Goal: Find specific page/section: Find specific page/section

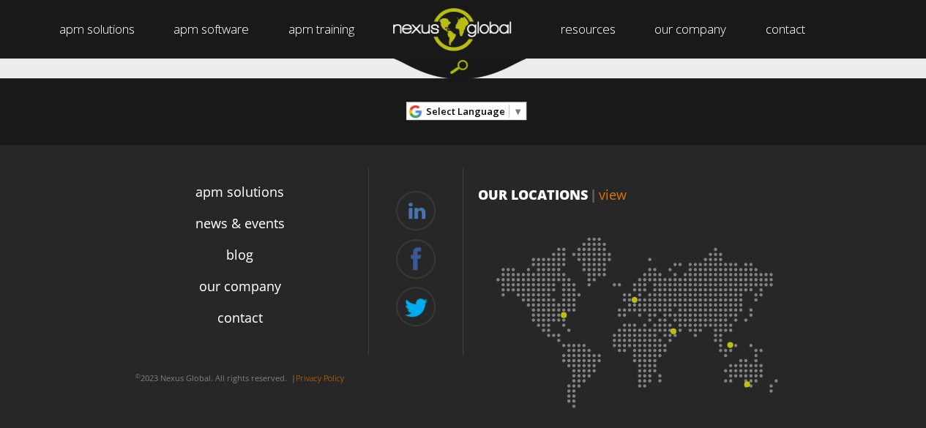
scroll to position [5671, 0]
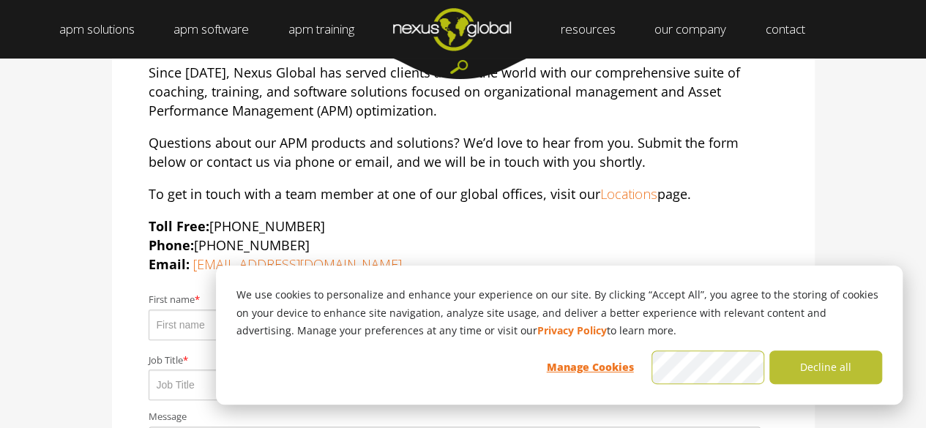
scroll to position [366, 0]
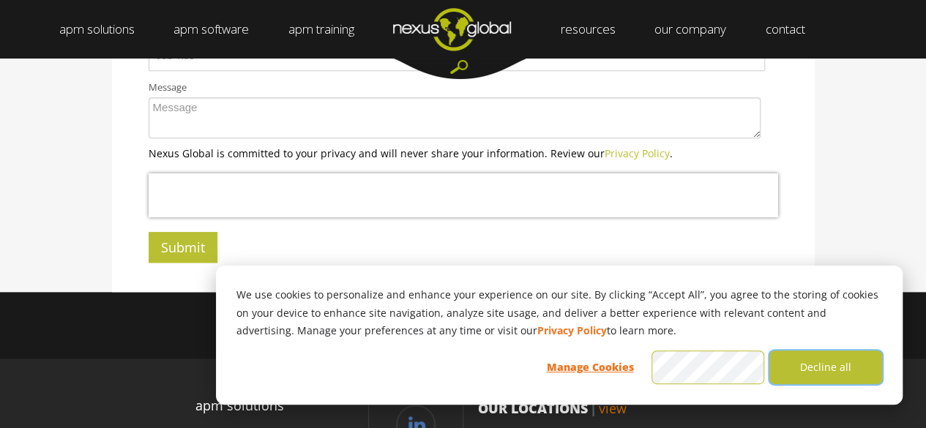
click at [822, 369] on button "Decline all" at bounding box center [826, 368] width 113 height 34
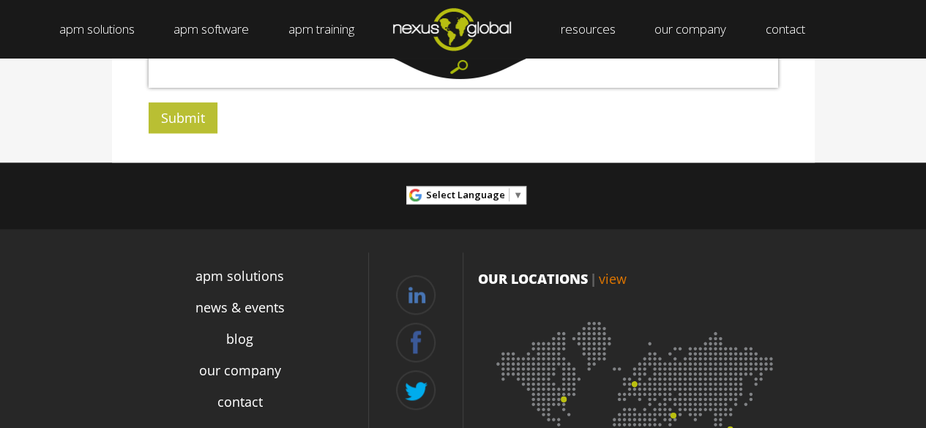
scroll to position [740, 0]
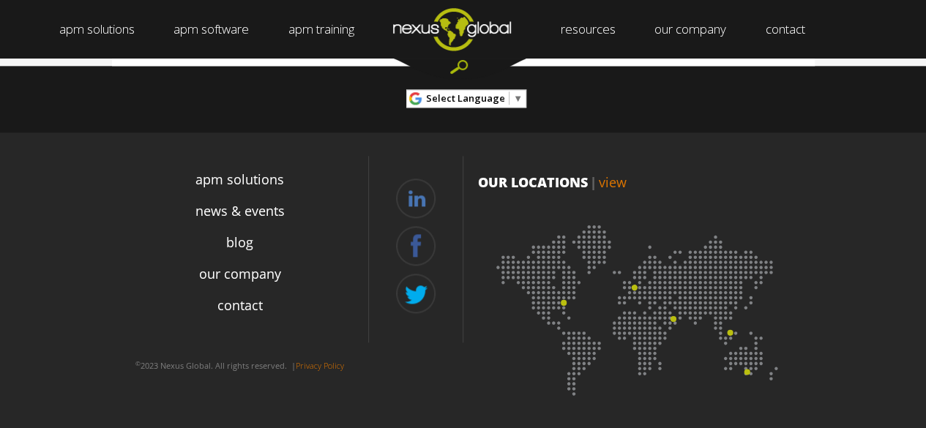
click at [550, 187] on p "OUR LOCATIONS | view" at bounding box center [639, 182] width 322 height 19
click at [622, 185] on link "view" at bounding box center [613, 183] width 28 height 18
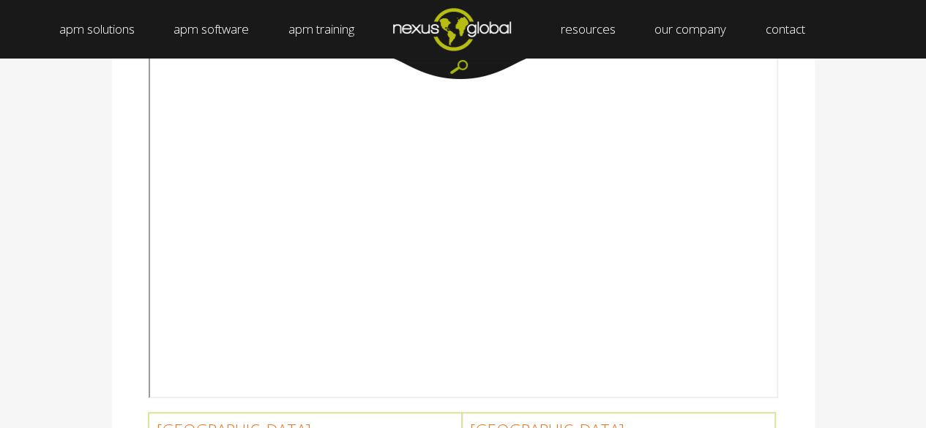
scroll to position [220, 0]
